Goal: Task Accomplishment & Management: Use online tool/utility

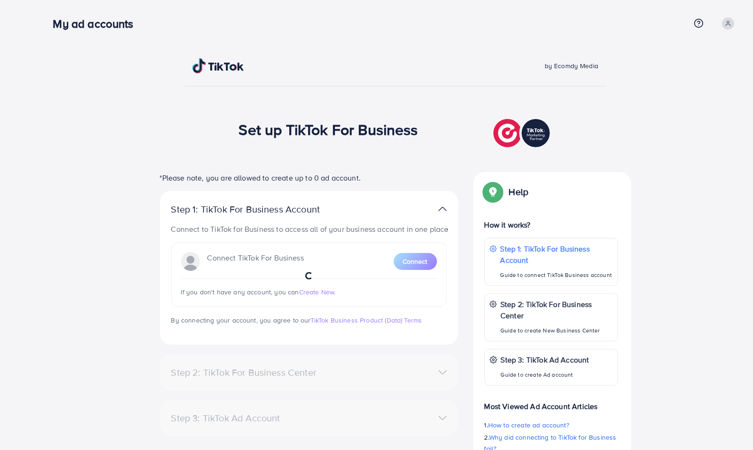
drag, startPoint x: 235, startPoint y: 132, endPoint x: 423, endPoint y: 125, distance: 188.2
click at [423, 125] on div "Set up TikTok For Business *Please note, you are allowed to create up to 0 ad a…" at bounding box center [395, 316] width 677 height 398
click at [427, 136] on div "Set up TikTok For Business" at bounding box center [395, 133] width 313 height 33
drag, startPoint x: 379, startPoint y: 131, endPoint x: 232, endPoint y: 138, distance: 146.9
click at [232, 138] on div "Set up TikTok For Business *Please note, you are allowed to create up to 0 ad a…" at bounding box center [395, 316] width 677 height 398
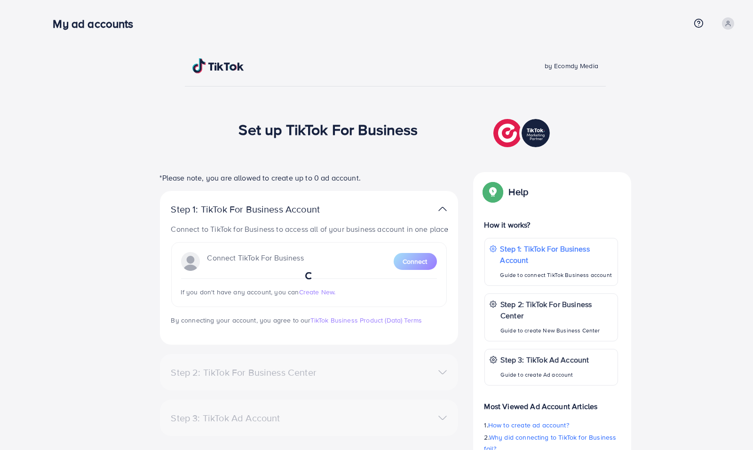
click at [199, 134] on div "Set up TikTok For Business *Please note, you are allowed to create up to 0 ad a…" at bounding box center [395, 316] width 677 height 398
drag, startPoint x: 261, startPoint y: 130, endPoint x: 372, endPoint y: 135, distance: 111.1
click at [339, 130] on h1 "Set up TikTok For Business" at bounding box center [328, 129] width 179 height 18
click at [425, 132] on div "Set up TikTok For Business" at bounding box center [395, 133] width 313 height 33
drag, startPoint x: 369, startPoint y: 132, endPoint x: 233, endPoint y: 135, distance: 135.5
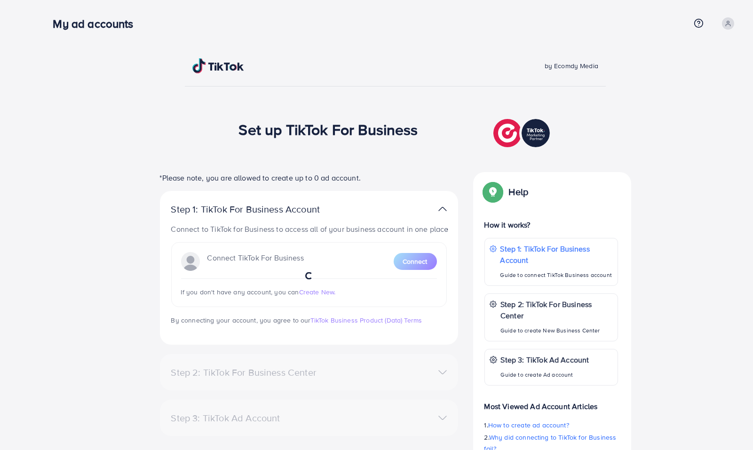
click at [233, 135] on div "Set up TikTok For Business *Please note, you are allowed to create up to 0 ad a…" at bounding box center [395, 316] width 677 height 398
click at [169, 126] on div "Set up TikTok For Business *Please note, you are allowed to create up to 0 ad a…" at bounding box center [395, 316] width 677 height 398
drag, startPoint x: 235, startPoint y: 128, endPoint x: 424, endPoint y: 123, distance: 189.1
click at [424, 123] on div "Set up TikTok For Business *Please note, you are allowed to create up to 0 ad a…" at bounding box center [395, 316] width 677 height 398
click at [439, 139] on div "Set up TikTok For Business" at bounding box center [395, 133] width 313 height 33
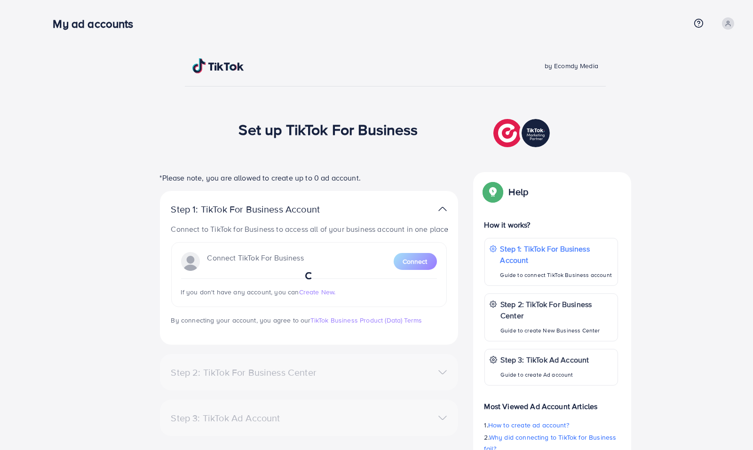
drag, startPoint x: 422, startPoint y: 130, endPoint x: 205, endPoint y: 134, distance: 216.3
click at [205, 134] on div "Set up TikTok For Business *Please note, you are allowed to create up to 0 ad a…" at bounding box center [395, 316] width 677 height 398
click at [199, 123] on div "Set up TikTok For Business *Please note, you are allowed to create up to 0 ad a…" at bounding box center [395, 316] width 677 height 398
drag, startPoint x: 185, startPoint y: 66, endPoint x: 308, endPoint y: 62, distance: 123.7
click at [308, 62] on div at bounding box center [290, 65] width 211 height 15
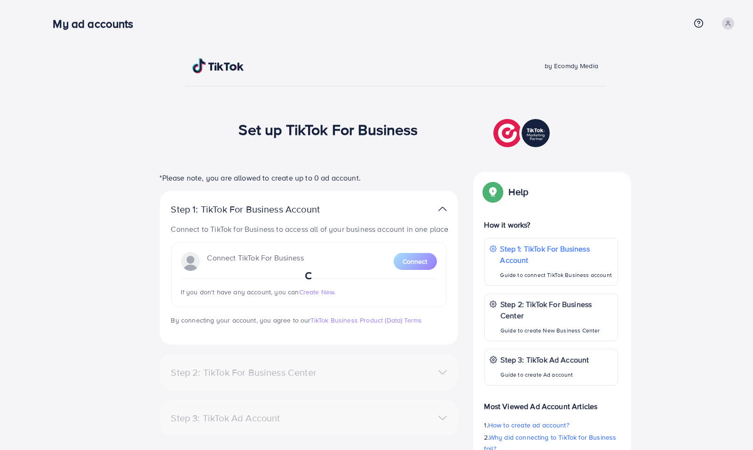
click at [328, 95] on div "by Ecomdy Media Set up TikTok For Business *Please note, you are allowed to cre…" at bounding box center [395, 286] width 677 height 456
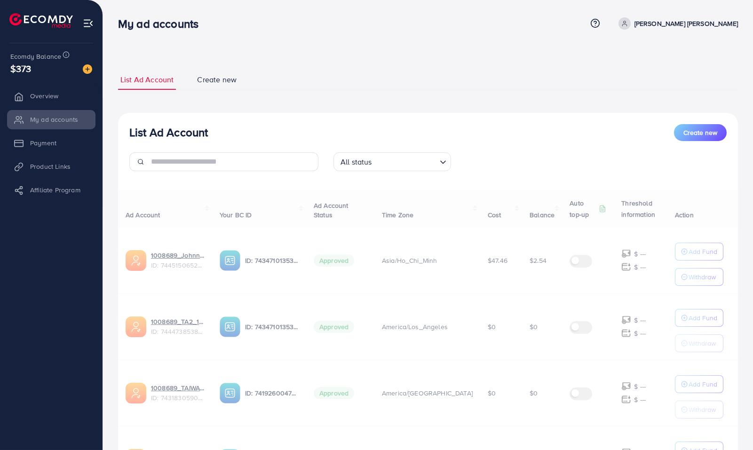
drag, startPoint x: 425, startPoint y: 134, endPoint x: 312, endPoint y: 130, distance: 112.9
click at [300, 131] on div "List Ad Account Create new" at bounding box center [427, 132] width 597 height 17
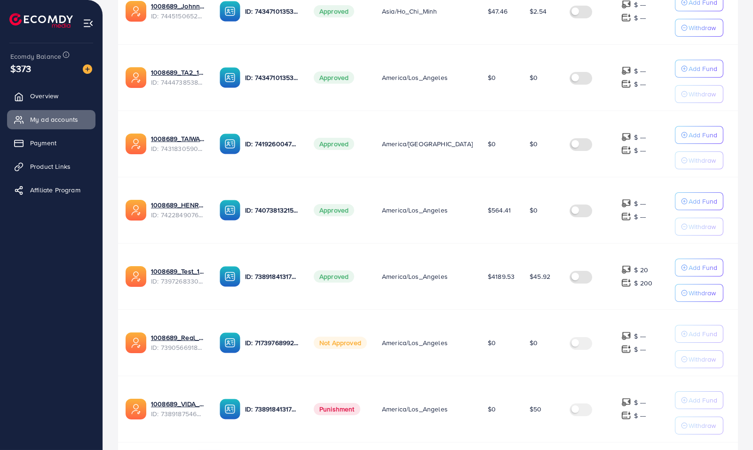
scroll to position [251, 0]
